Goal: Task Accomplishment & Management: Manage account settings

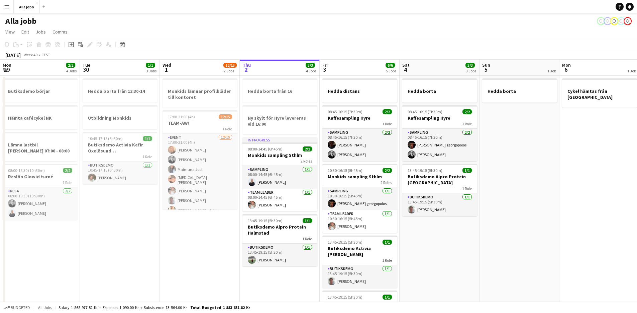
scroll to position [0, 163]
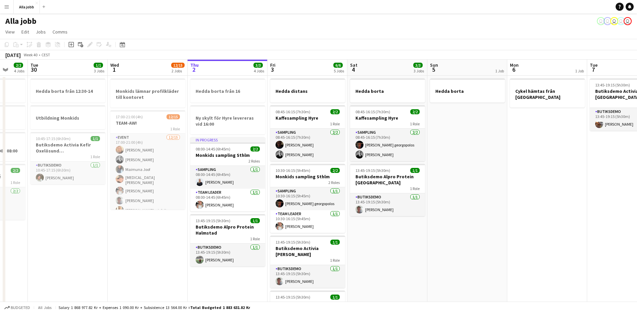
drag, startPoint x: 60, startPoint y: 244, endPoint x: 179, endPoint y: 243, distance: 118.5
click at [179, 243] on app-calendar-viewport "Sat 27 Sun 28 Mon 29 2/2 4 Jobs Tue 30 1/1 3 Jobs Wed 1 12/15 2 Jobs Thu 2 3/3 …" at bounding box center [318, 289] width 637 height 459
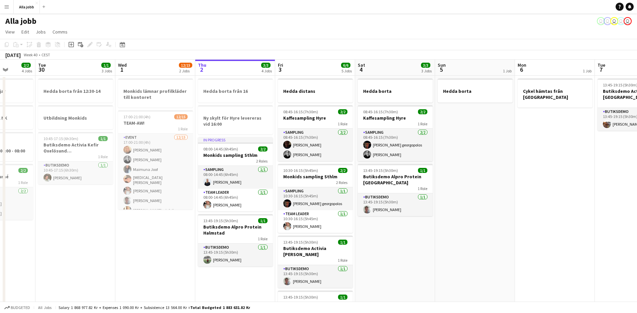
click at [179, 243] on app-date-cell "Monkids lämnar profilkläder till kontoret 17:00-21:00 (4h) 12/15 TEAM-AW! 1 Rol…" at bounding box center [155, 297] width 80 height 443
click at [178, 244] on app-date-cell "Monkids lämnar profilkläder till kontoret 17:00-21:00 (4h) 12/15 TEAM-AW! 1 Rol…" at bounding box center [155, 297] width 80 height 443
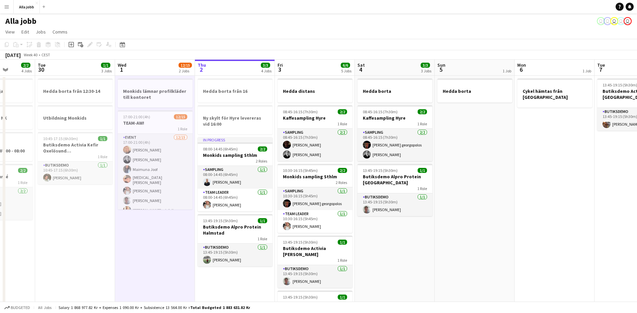
click at [178, 244] on app-date-cell "Monkids lämnar profilkläder till kontoret 17:00-21:00 (4h) 12/15 TEAM-AW! 1 Rol…" at bounding box center [155, 297] width 80 height 443
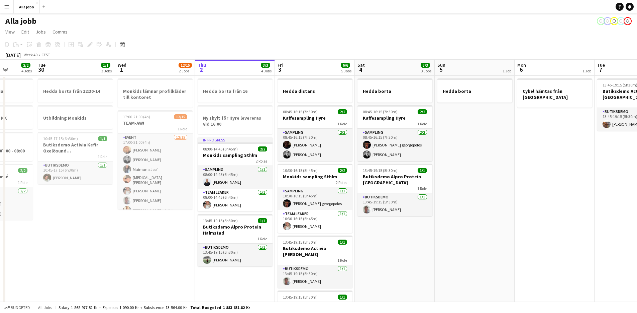
click at [178, 244] on app-date-cell "Monkids lämnar profilkläder till kontoret 17:00-21:00 (4h) 12/15 TEAM-AW! 1 Rol…" at bounding box center [155, 297] width 80 height 443
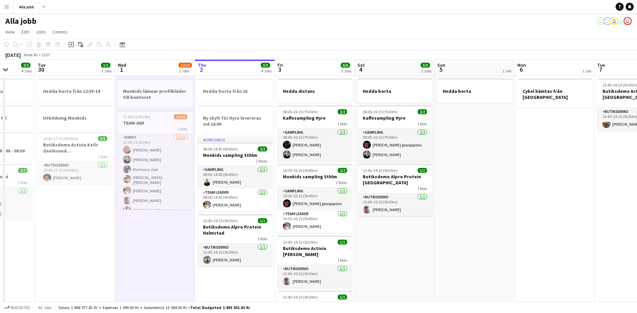
click at [178, 244] on app-date-cell "Monkids lämnar profilkläder till kontoret 17:00-21:00 (4h) 12/15 TEAM-AW! 1 Rol…" at bounding box center [155, 297] width 80 height 443
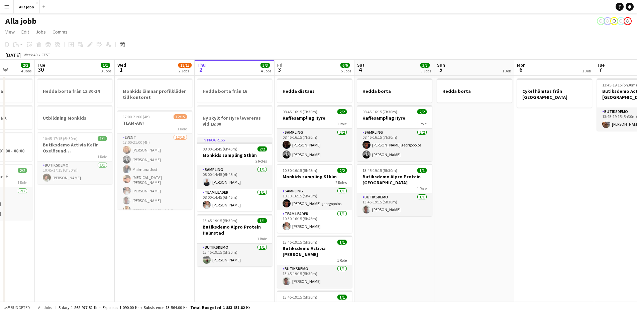
click at [177, 247] on app-date-cell "Monkids lämnar profilkläder till kontoret 17:00-21:00 (4h) 12/15 TEAM-AW! 1 Rol…" at bounding box center [155, 297] width 80 height 443
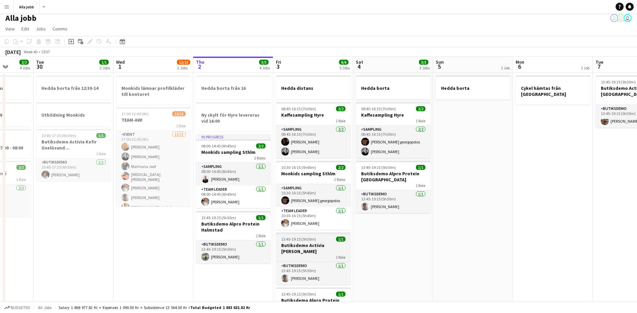
scroll to position [6, 0]
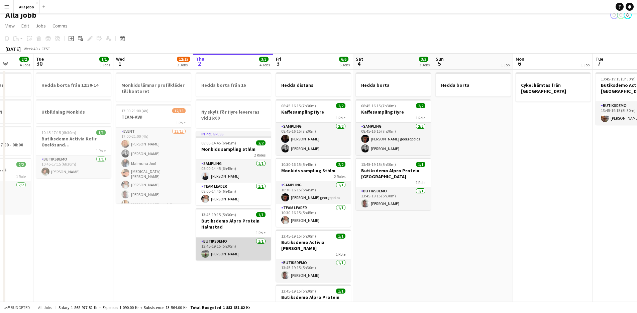
click at [208, 249] on app-card-role "Butiksdemo 1/1 13:45-19:15 (5h30m) Emil Lautin" at bounding box center [233, 248] width 75 height 23
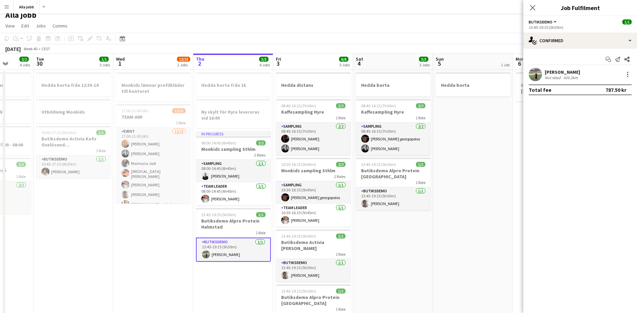
click at [559, 76] on div "Not rated" at bounding box center [553, 77] width 17 height 5
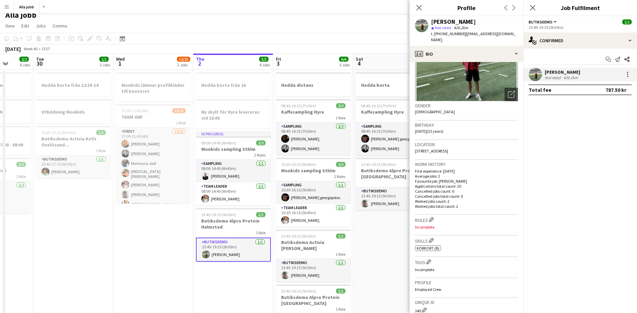
scroll to position [67, 0]
click at [430, 244] on div "Skills Edit crew company skills ok-circled2 background Layer 1 cross-circle-red…" at bounding box center [466, 245] width 103 height 21
click at [433, 237] on app-icon "Edit crew company skills" at bounding box center [431, 239] width 5 height 5
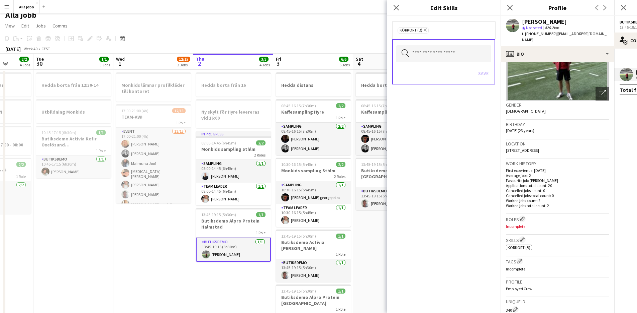
click at [372, 250] on app-date-cell "Hedda borta 08:45-16:15 (7h30m) 2/2 Kaffesampling Hyre 1 Role Sampling 2/2 08:4…" at bounding box center [393, 291] width 80 height 443
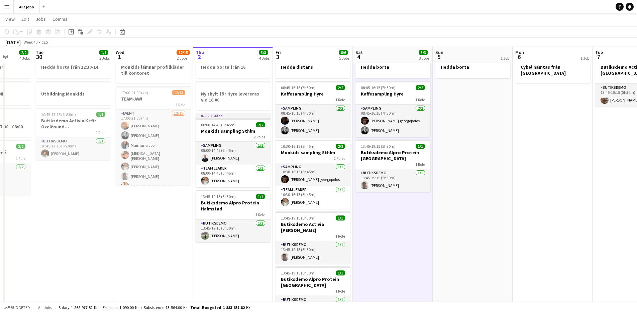
scroll to position [23, 0]
click at [253, 270] on app-date-cell "Hedda borta från 16 Ny skylt för Hyre levereras vid 16:00 In progress 08:00-14:…" at bounding box center [232, 273] width 80 height 443
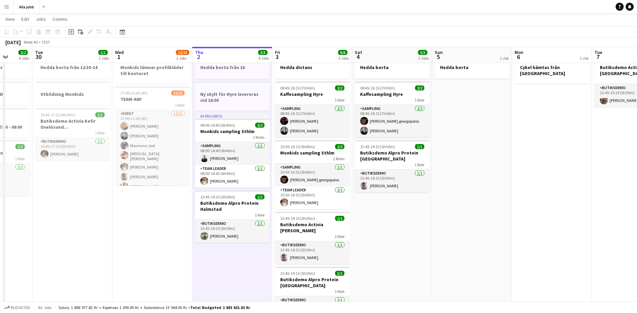
click at [381, 263] on app-date-cell "Hedda borta 08:45-16:15 (7h30m) 2/2 Kaffesampling Hyre 1 Role Sampling 2/2 08:4…" at bounding box center [392, 273] width 80 height 443
click at [380, 263] on app-date-cell "Hedda borta 08:45-16:15 (7h30m) 2/2 Kaffesampling Hyre 1 Role Sampling 2/2 08:4…" at bounding box center [392, 273] width 80 height 443
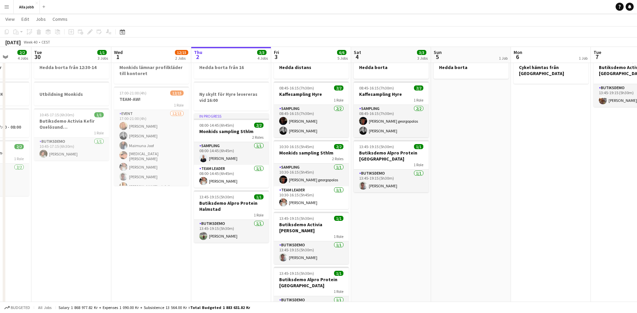
click at [385, 263] on app-date-cell "Hedda borta 08:45-16:15 (7h30m) 2/2 Kaffesampling Hyre 1 Role Sampling 2/2 08:4…" at bounding box center [391, 273] width 80 height 443
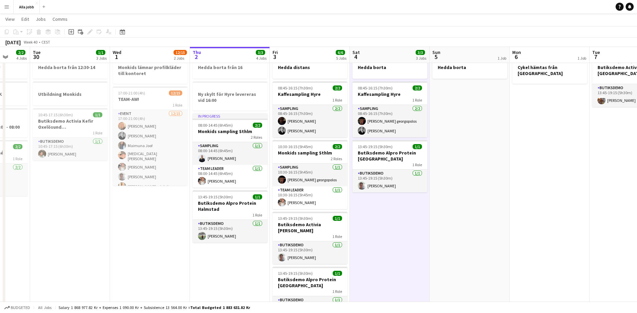
click at [383, 263] on app-date-cell "Hedda borta 08:45-16:15 (7h30m) 2/2 Kaffesampling Hyre 1 Role Sampling 2/2 08:4…" at bounding box center [390, 273] width 80 height 443
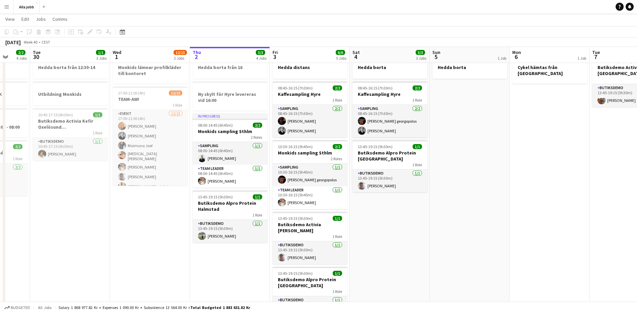
click at [381, 267] on app-date-cell "Hedda borta 08:45-16:15 (7h30m) 2/2 Kaffesampling Hyre 1 Role Sampling 2/2 08:4…" at bounding box center [390, 273] width 80 height 443
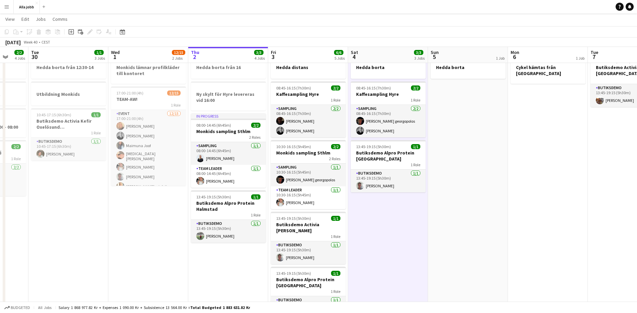
drag, startPoint x: 381, startPoint y: 267, endPoint x: 376, endPoint y: 270, distance: 5.7
click at [376, 270] on app-calendar-viewport "Sat 27 2/2 1 Job Sun 28 2/2 1 Job Mon 29 2/2 4 Jobs Tue 30 1/1 3 Jobs Wed 1 12/…" at bounding box center [318, 249] width 637 height 492
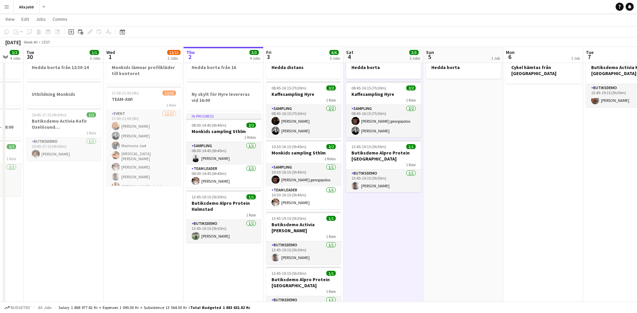
click at [398, 280] on app-date-cell "Hedda borta 08:45-16:15 (7h30m) 2/2 Kaffesampling Hyre 1 Role Sampling 2/2 08:4…" at bounding box center [384, 273] width 80 height 443
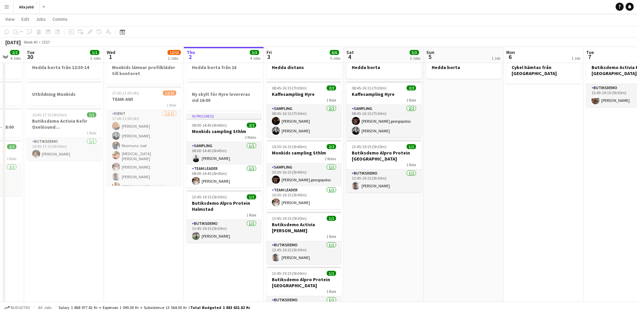
click at [407, 279] on app-calendar-viewport "Sat 27 2/2 1 Job Sun 28 2/2 1 Job Mon 29 2/2 4 Jobs Tue 30 1/1 3 Jobs Wed 1 12/…" at bounding box center [318, 249] width 637 height 492
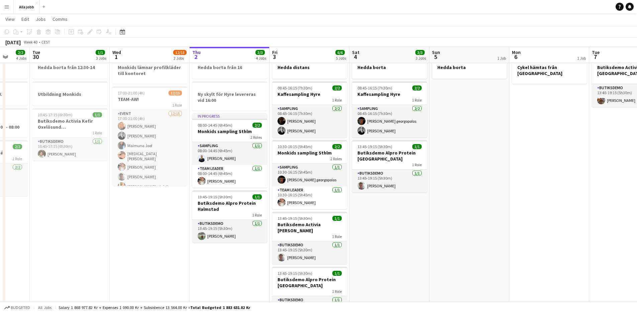
click at [404, 278] on app-calendar-viewport "Sat 27 2/2 1 Job Sun 28 2/2 1 Job Mon 29 2/2 4 Jobs Tue 30 1/1 3 Jobs Wed 1 12/…" at bounding box center [318, 249] width 637 height 492
click at [379, 249] on app-date-cell "Hedda borta 08:45-16:15 (7h30m) 2/2 Kaffesampling Hyre 1 Role Sampling 2/2 08:4…" at bounding box center [390, 273] width 80 height 443
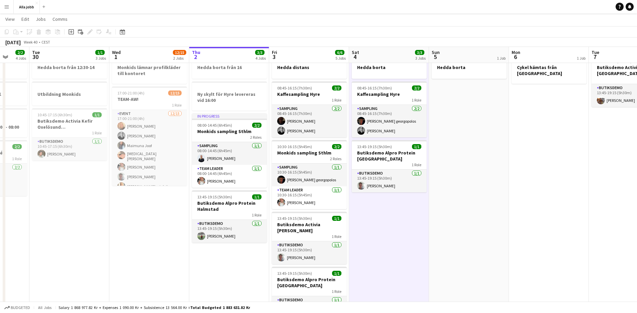
click at [378, 247] on app-date-cell "Hedda borta 08:45-16:15 (7h30m) 2/2 Kaffesampling Hyre 1 Role Sampling 2/2 08:4…" at bounding box center [389, 273] width 80 height 443
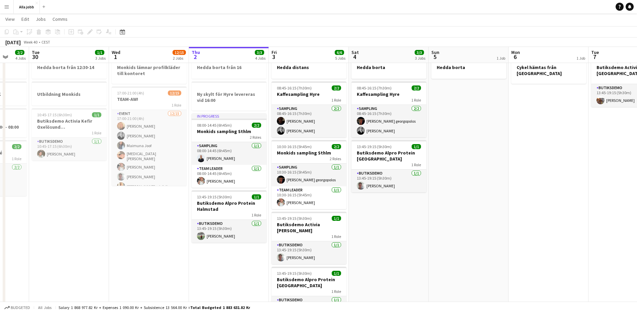
click at [378, 247] on app-date-cell "Hedda borta 08:45-16:15 (7h30m) 2/2 Kaffesampling Hyre 1 Role Sampling 2/2 08:4…" at bounding box center [389, 273] width 80 height 443
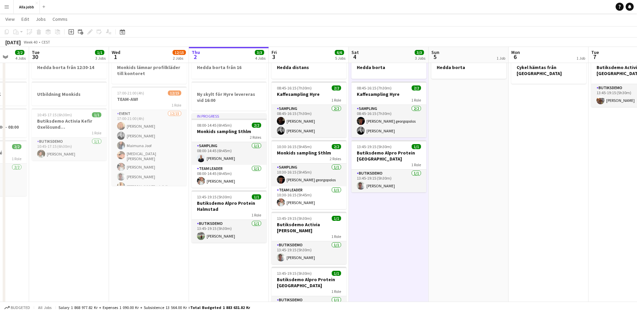
click at [378, 247] on app-date-cell "Hedda borta 08:45-16:15 (7h30m) 2/2 Kaffesampling Hyre 1 Role Sampling 2/2 08:4…" at bounding box center [389, 273] width 80 height 443
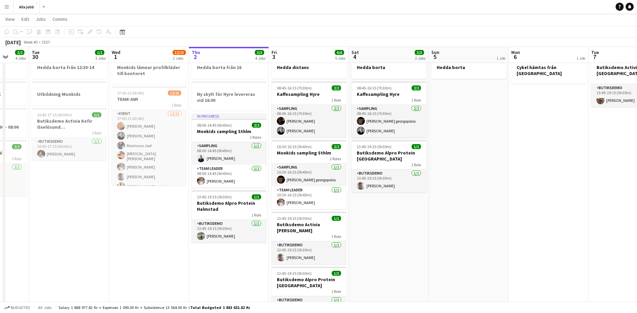
click at [377, 247] on app-date-cell "Hedda borta 08:45-16:15 (7h30m) 2/2 Kaffesampling Hyre 1 Role Sampling 2/2 08:4…" at bounding box center [389, 273] width 80 height 443
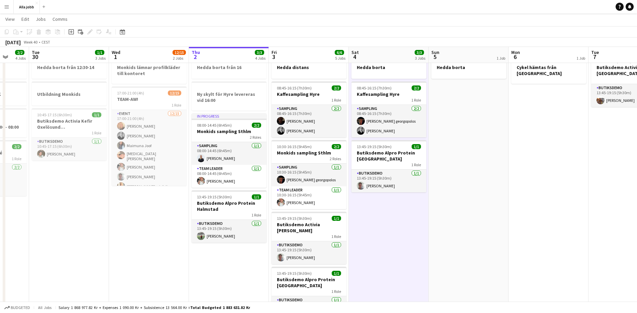
click at [376, 247] on app-date-cell "Hedda borta 08:45-16:15 (7h30m) 2/2 Kaffesampling Hyre 1 Role Sampling 2/2 08:4…" at bounding box center [389, 273] width 80 height 443
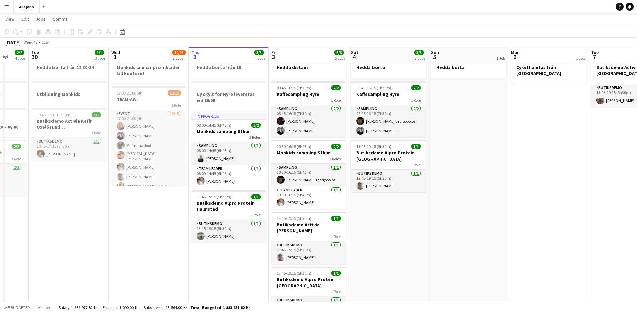
click at [374, 248] on app-date-cell "Hedda borta 08:45-16:15 (7h30m) 2/2 Kaffesampling Hyre 1 Role Sampling 2/2 08:4…" at bounding box center [389, 273] width 80 height 443
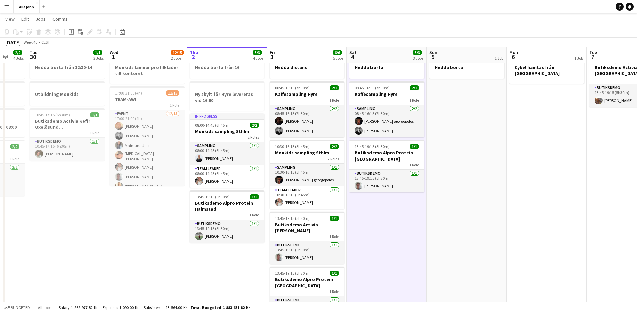
click at [372, 248] on app-date-cell "Hedda borta 08:45-16:15 (7h30m) 2/2 Kaffesampling Hyre 1 Role Sampling 2/2 08:4…" at bounding box center [387, 273] width 80 height 443
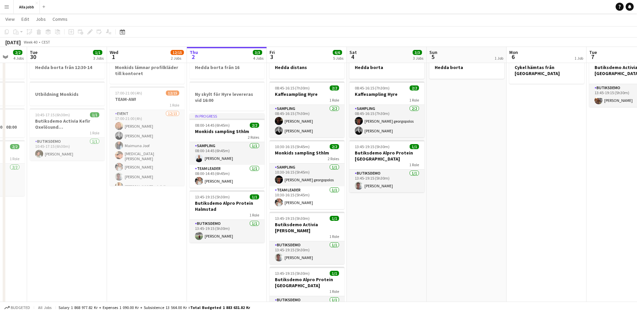
click at [379, 239] on app-date-cell "Hedda borta 08:45-16:15 (7h30m) 2/2 Kaffesampling Hyre 1 Role Sampling 2/2 08:4…" at bounding box center [387, 273] width 80 height 443
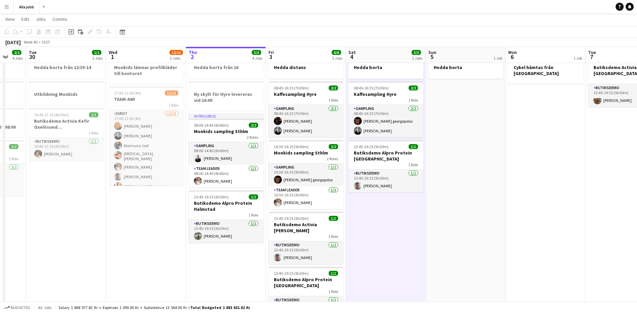
click at [380, 238] on app-date-cell "Hedda borta 08:45-16:15 (7h30m) 2/2 Kaffesampling Hyre 1 Role Sampling 2/2 08:4…" at bounding box center [386, 273] width 80 height 443
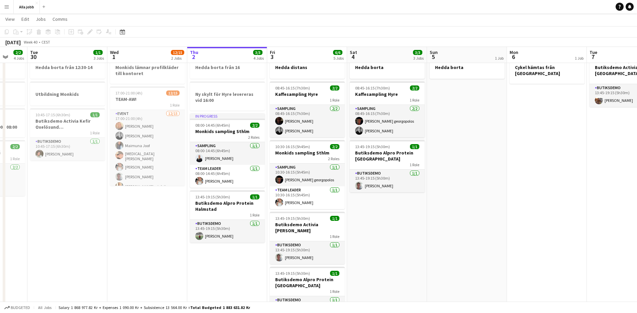
click at [379, 238] on app-date-cell "Hedda borta 08:45-16:15 (7h30m) 2/2 Kaffesampling Hyre 1 Role Sampling 2/2 08:4…" at bounding box center [387, 273] width 80 height 443
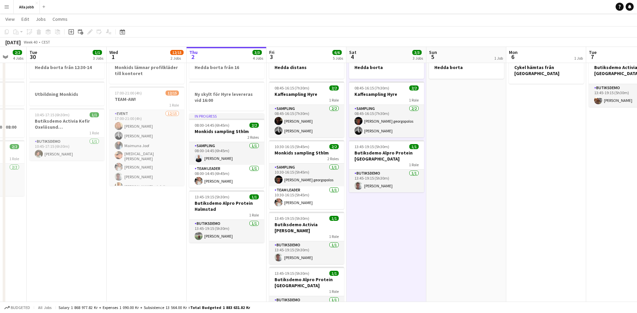
click at [378, 238] on app-date-cell "Hedda borta 08:45-16:15 (7h30m) 2/2 Kaffesampling Hyre 1 Role Sampling 2/2 08:4…" at bounding box center [387, 273] width 80 height 443
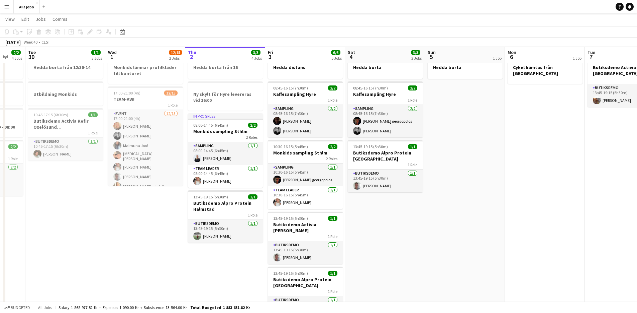
click at [377, 238] on app-date-cell "Hedda borta 08:45-16:15 (7h30m) 2/2 Kaffesampling Hyre 1 Role Sampling 2/2 08:4…" at bounding box center [385, 273] width 80 height 443
click at [375, 238] on app-date-cell "Hedda borta 08:45-16:15 (7h30m) 2/2 Kaffesampling Hyre 1 Role Sampling 2/2 08:4…" at bounding box center [384, 273] width 80 height 443
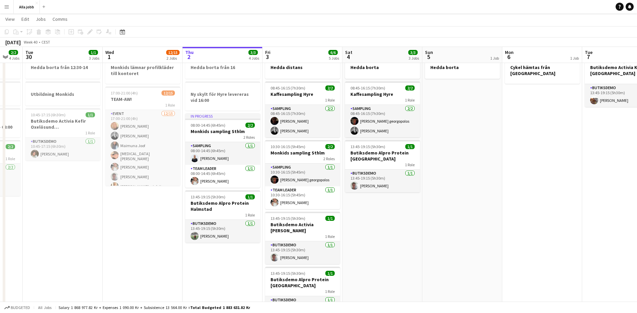
click at [375, 238] on app-date-cell "Hedda borta 08:45-16:15 (7h30m) 2/2 Kaffesampling Hyre 1 Role Sampling 2/2 08:4…" at bounding box center [383, 273] width 80 height 443
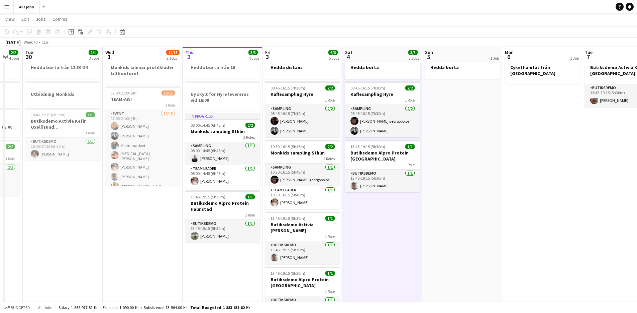
click at [374, 238] on app-date-cell "Hedda borta 08:45-16:15 (7h30m) 2/2 Kaffesampling Hyre 1 Role Sampling 2/2 08:4…" at bounding box center [383, 273] width 80 height 443
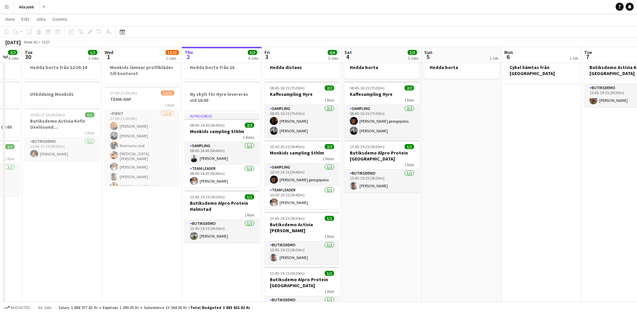
click at [372, 237] on app-calendar-viewport "Sat 27 2/2 1 Job Sun 28 2/2 1 Job Mon 29 2/2 4 Jobs Tue 30 1/1 3 Jobs Wed 1 12/…" at bounding box center [318, 249] width 637 height 492
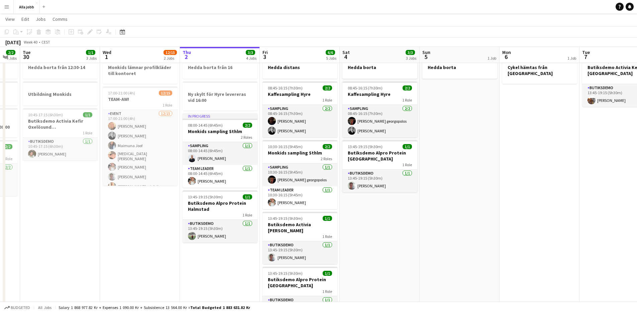
click at [369, 237] on app-calendar-viewport "Sat 27 2/2 1 Job Sun 28 2/2 1 Job Mon 29 2/2 4 Jobs Tue 30 1/1 3 Jobs Wed 1 12/…" at bounding box center [318, 249] width 637 height 492
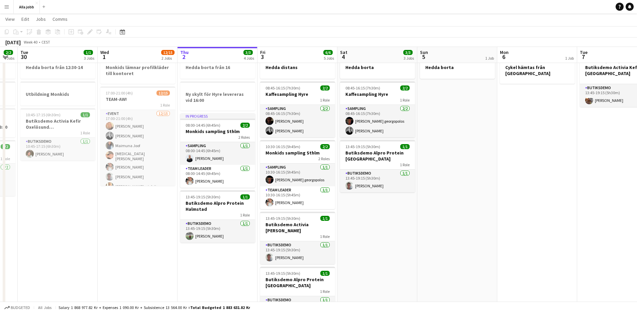
click at [369, 237] on app-calendar-viewport "Sat 27 2/2 1 Job Sun 28 2/2 1 Job Mon 29 2/2 4 Jobs Tue 30 1/1 3 Jobs Wed 1 12/…" at bounding box center [318, 249] width 637 height 492
click at [369, 237] on app-date-cell "Hedda borta 08:45-16:15 (7h30m) 2/2 Kaffesampling Hyre 1 Role Sampling 2/2 08:4…" at bounding box center [377, 273] width 80 height 443
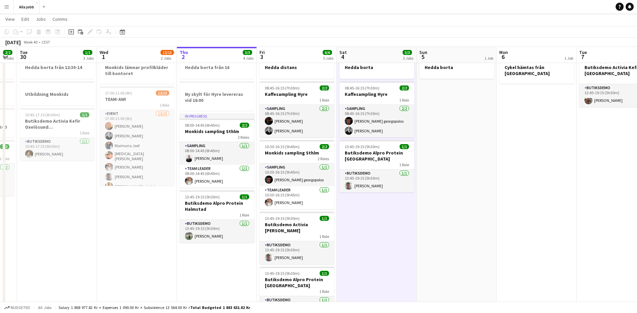
click at [369, 237] on app-date-cell "Hedda borta 08:45-16:15 (7h30m) 2/2 Kaffesampling Hyre 1 Role Sampling 2/2 08:4…" at bounding box center [377, 273] width 80 height 443
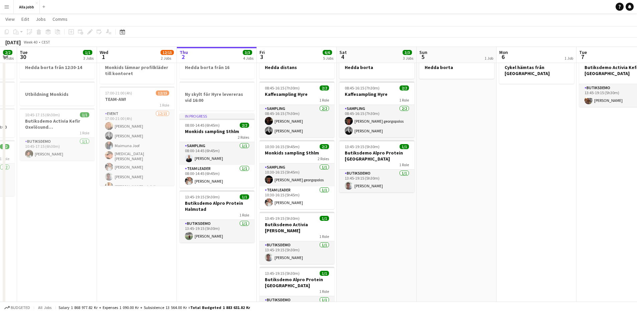
scroll to position [0, 223]
click at [369, 237] on app-date-cell "Hedda borta 08:45-16:15 (7h30m) 2/2 Kaffesampling Hyre 1 Role Sampling 2/2 08:4…" at bounding box center [377, 273] width 80 height 443
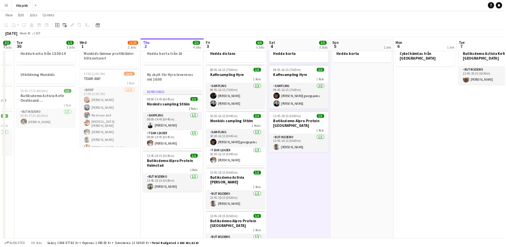
scroll to position [20, 0]
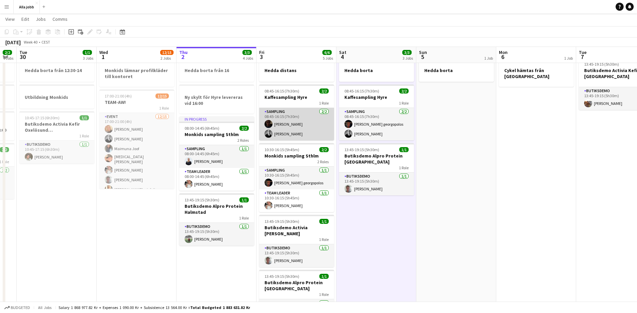
click at [283, 124] on app-card-role "Sampling [DATE] 08:45-16:15 (7h30m) [PERSON_NAME] [PERSON_NAME]" at bounding box center [296, 124] width 75 height 32
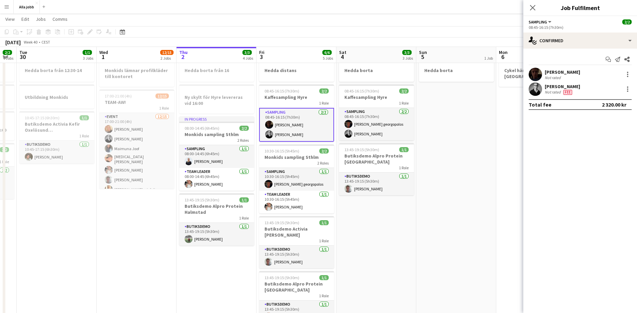
click at [534, 73] on app-user-avatar at bounding box center [535, 74] width 13 height 13
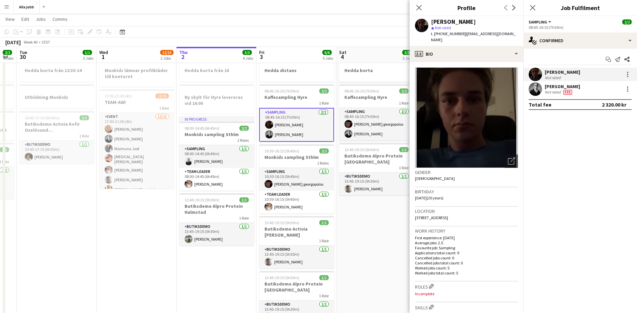
click at [379, 259] on app-date-cell "Hedda borta 08:45-16:15 (7h30m) 2/2 Kaffesampling Hyre 1 Role Sampling 2/2 08:4…" at bounding box center [377, 276] width 80 height 443
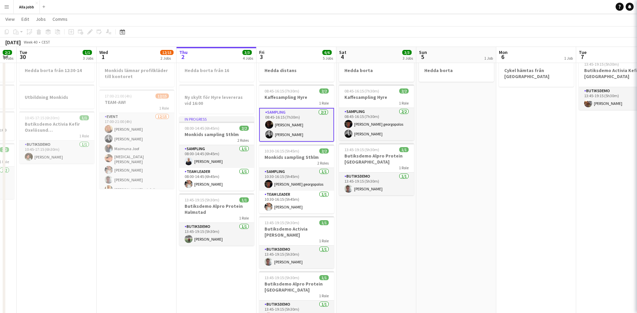
click at [379, 259] on app-date-cell "Hedda borta 08:45-16:15 (7h30m) 2/2 Kaffesampling Hyre 1 Role Sampling 2/2 08:4…" at bounding box center [377, 276] width 80 height 443
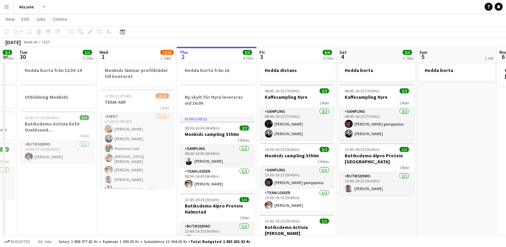
scroll to position [0, 223]
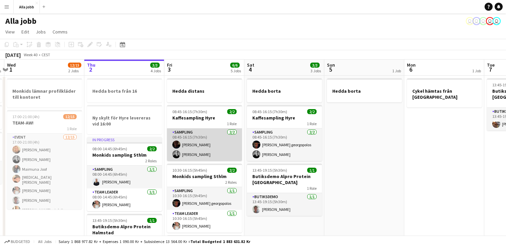
click at [199, 149] on app-card-role "Sampling [DATE] 08:45-16:15 (7h30m) [PERSON_NAME] [PERSON_NAME]" at bounding box center [204, 144] width 75 height 32
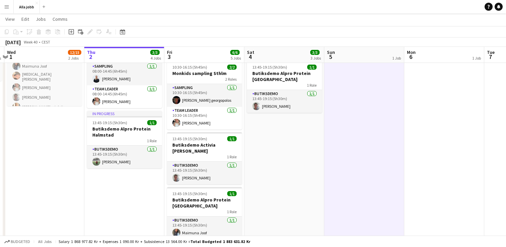
scroll to position [102, 0]
